Goal: Task Accomplishment & Management: Manage account settings

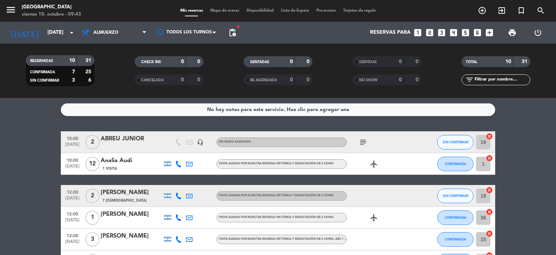
click at [130, 166] on div "1 Visita" at bounding box center [132, 168] width 62 height 6
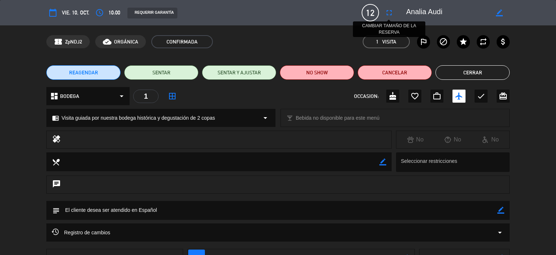
click at [387, 14] on icon "fullscreen" at bounding box center [389, 12] width 9 height 9
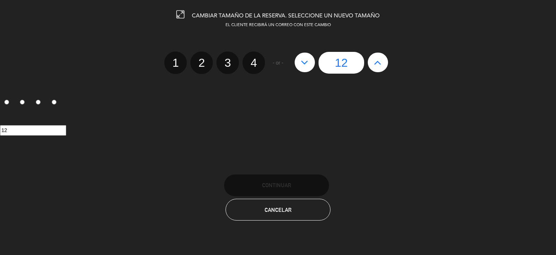
click at [308, 67] on icon at bounding box center [305, 63] width 8 height 12
type input "11"
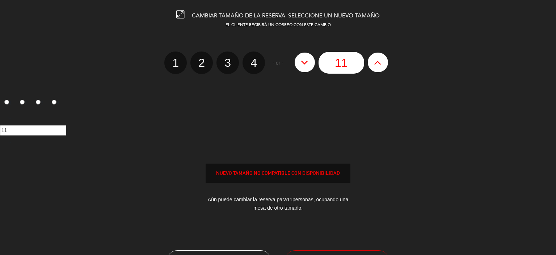
click at [308, 67] on icon at bounding box center [305, 63] width 8 height 12
type input "10"
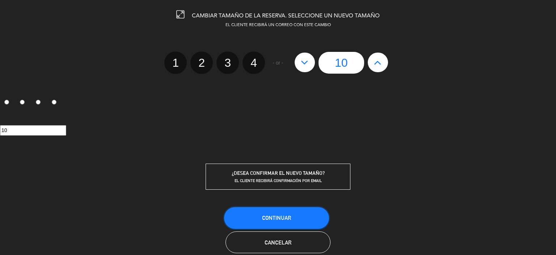
click at [303, 208] on button "Continuar" at bounding box center [276, 218] width 105 height 22
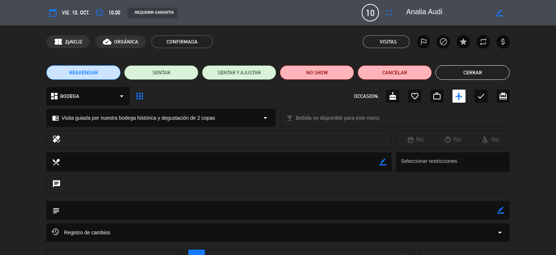
click at [457, 79] on button "Cerrar" at bounding box center [473, 72] width 74 height 14
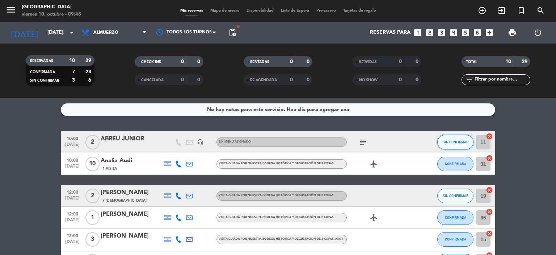
click at [449, 137] on button "SIN CONFIRMAR" at bounding box center [456, 142] width 36 height 14
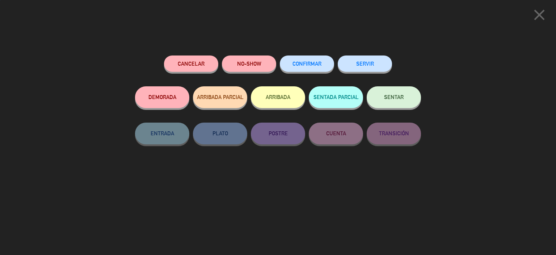
click at [313, 58] on button "CONFIRMAR" at bounding box center [307, 63] width 54 height 16
